Goal: Task Accomplishment & Management: Use online tool/utility

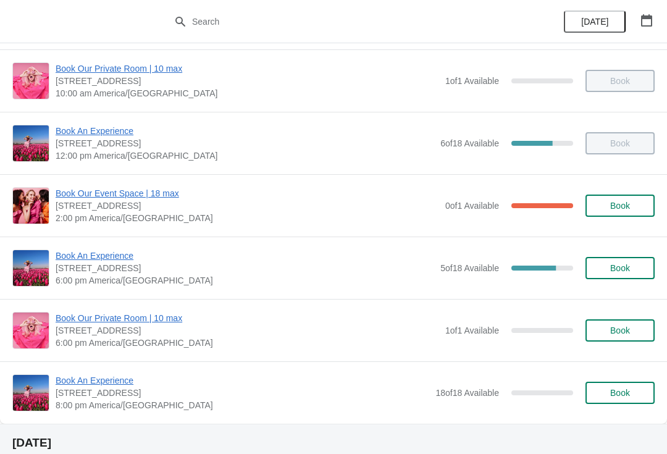
scroll to position [131, 0]
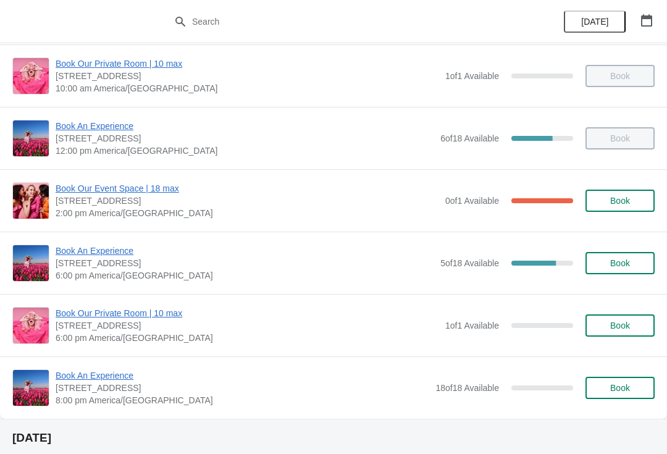
click at [75, 253] on span "Book An Experience" at bounding box center [245, 250] width 378 height 12
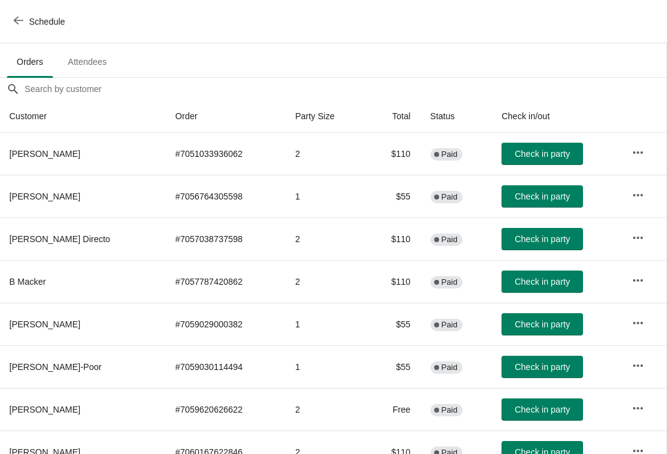
scroll to position [73, 1]
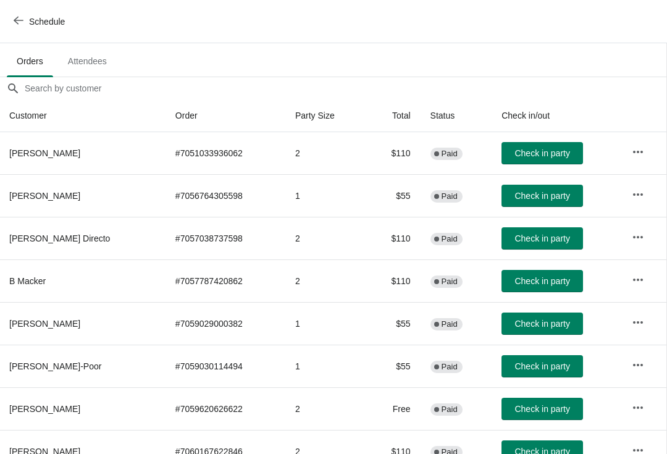
click at [639, 160] on button "button" at bounding box center [637, 152] width 22 height 22
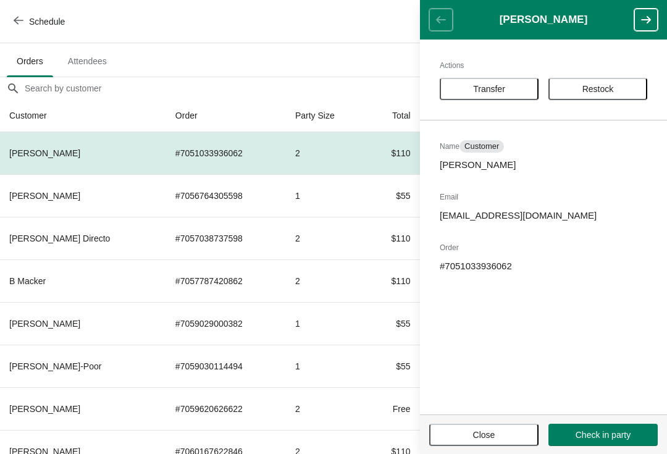
click at [462, 79] on button "Transfer" at bounding box center [488, 89] width 99 height 22
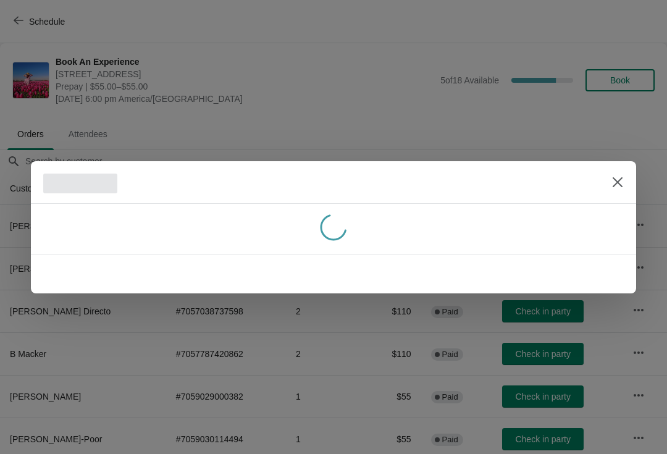
scroll to position [73, 0]
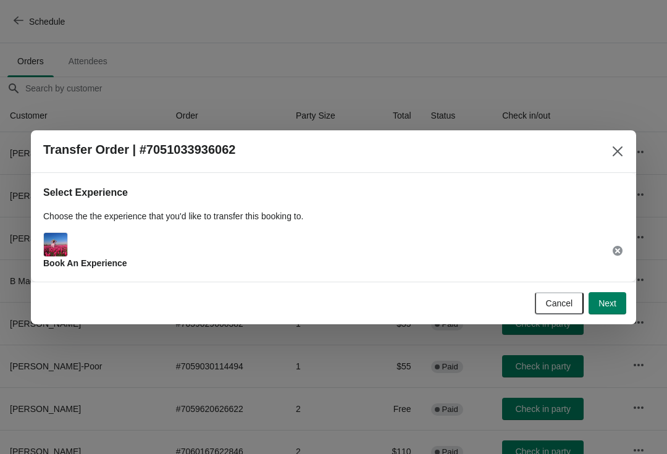
click at [610, 306] on span "Next" at bounding box center [607, 303] width 18 height 10
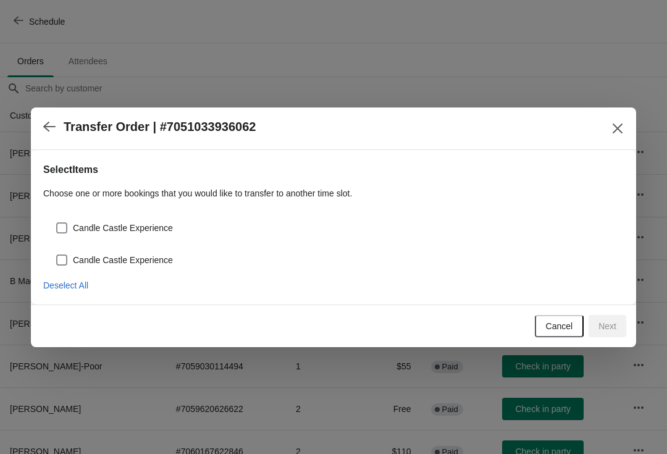
click at [62, 232] on span at bounding box center [61, 227] width 11 height 11
click at [57, 223] on input "Candle Castle Experience" at bounding box center [56, 222] width 1 height 1
checkbox input "true"
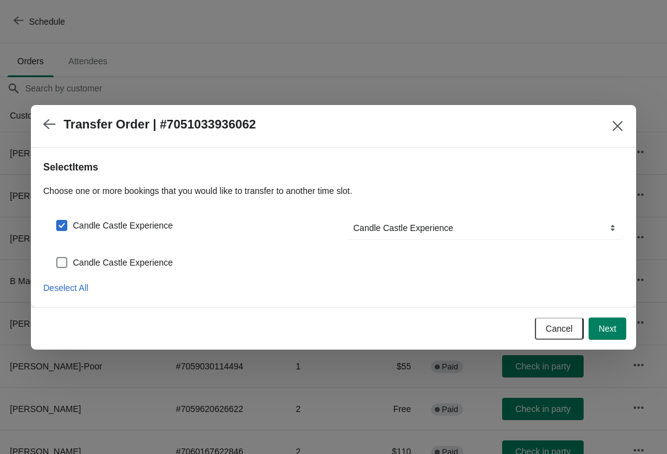
click at [58, 265] on span at bounding box center [61, 262] width 11 height 11
click at [57, 257] on input "Candle Castle Experience" at bounding box center [56, 257] width 1 height 1
checkbox input "true"
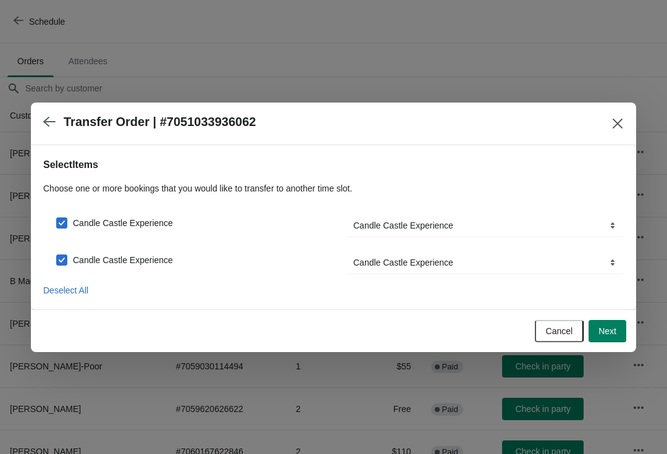
click at [609, 331] on span "Next" at bounding box center [607, 331] width 18 height 10
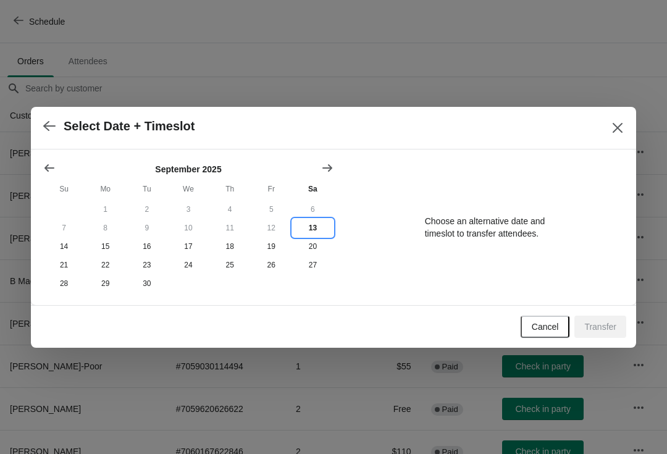
click at [312, 227] on button "13" at bounding box center [312, 227] width 41 height 19
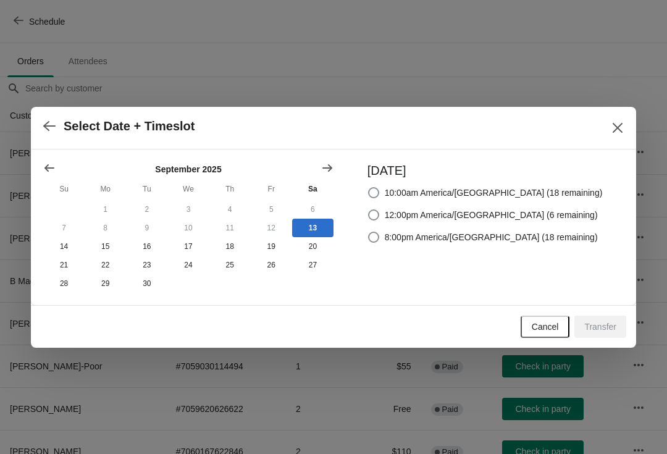
click at [379, 235] on span at bounding box center [373, 236] width 11 height 11
click at [368, 232] on input "8:00pm America/Chicago (18 remaining)" at bounding box center [368, 231] width 1 height 1
radio input "true"
click at [604, 327] on span "Transfer" at bounding box center [600, 327] width 32 height 10
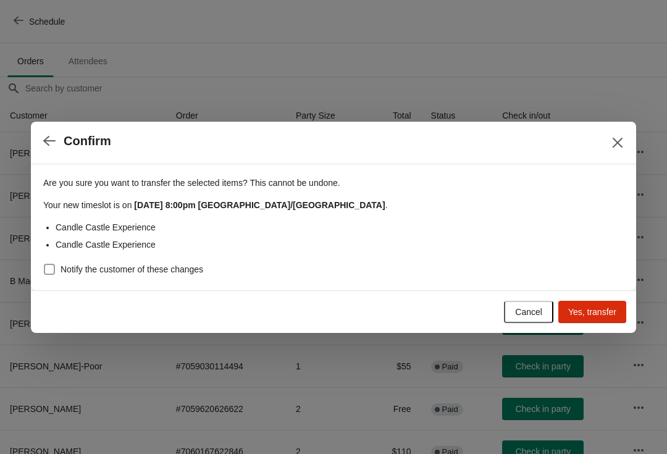
click at [47, 272] on span at bounding box center [49, 269] width 11 height 11
click at [44, 264] on input "Notify the customer of these changes" at bounding box center [44, 264] width 1 height 1
checkbox input "true"
click at [576, 305] on button "Yes, transfer" at bounding box center [592, 312] width 68 height 22
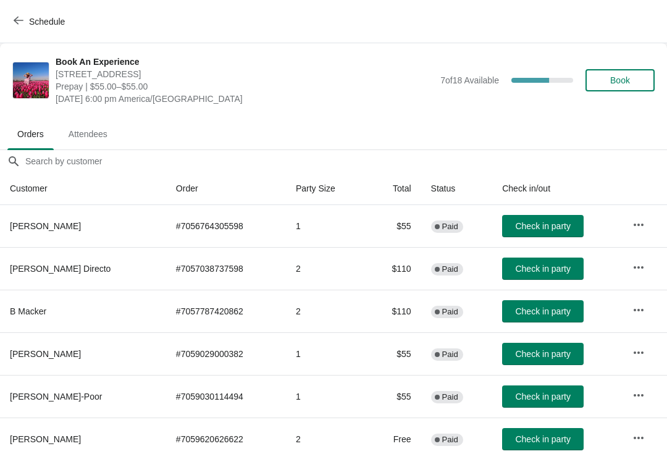
scroll to position [49, 0]
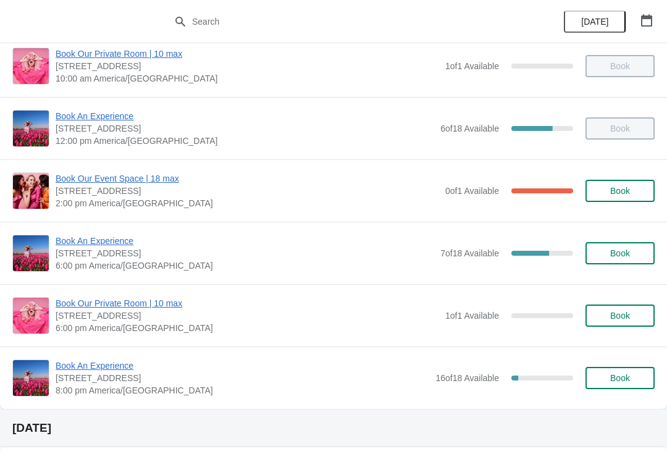
scroll to position [136, 0]
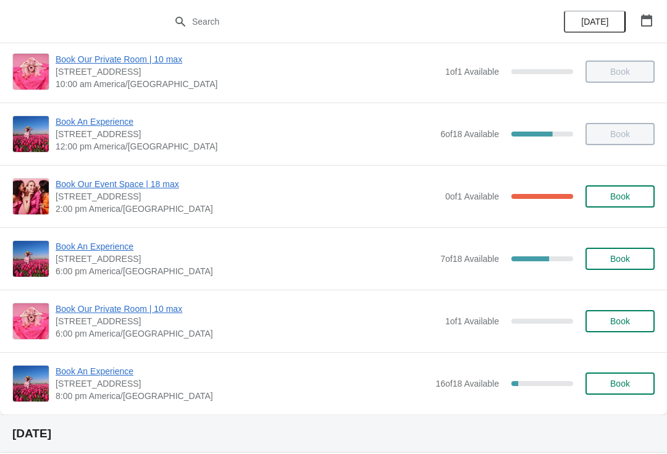
click at [82, 186] on span "Book Our Event Space | 18 max" at bounding box center [247, 184] width 383 height 12
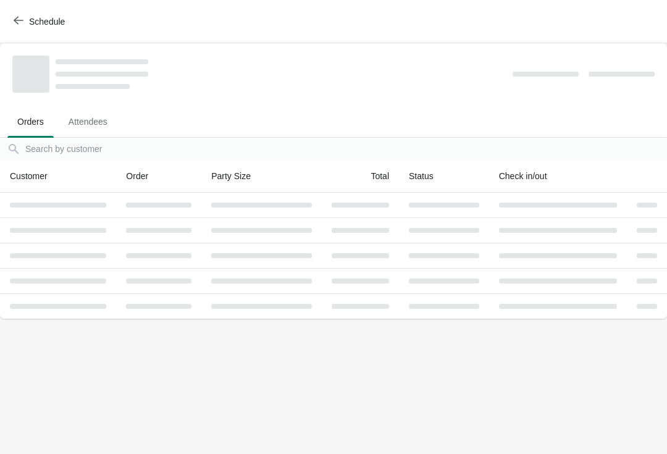
scroll to position [0, 0]
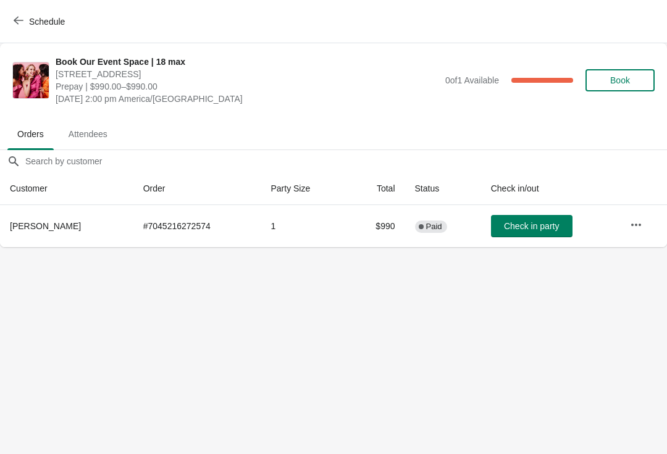
click at [530, 221] on span "Check in party" at bounding box center [531, 226] width 55 height 10
